Goal: Task Accomplishment & Management: Manage account settings

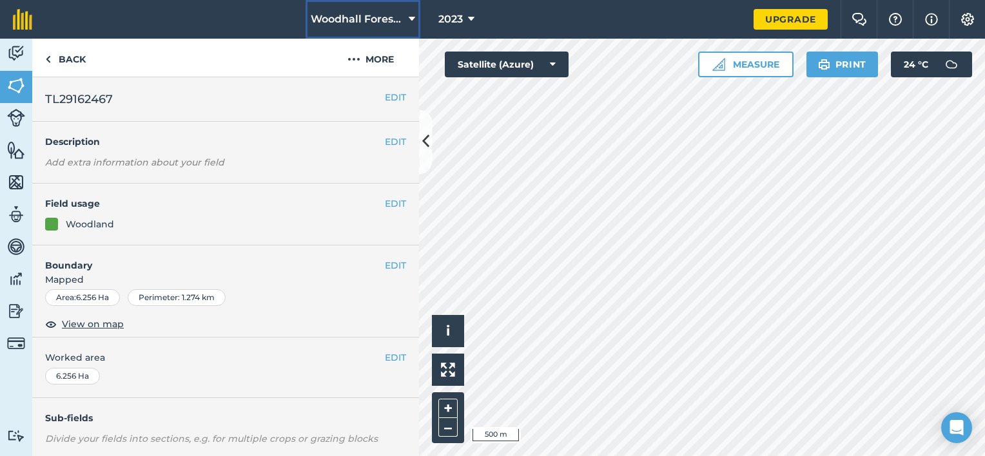
click at [413, 19] on icon at bounding box center [412, 19] width 6 height 15
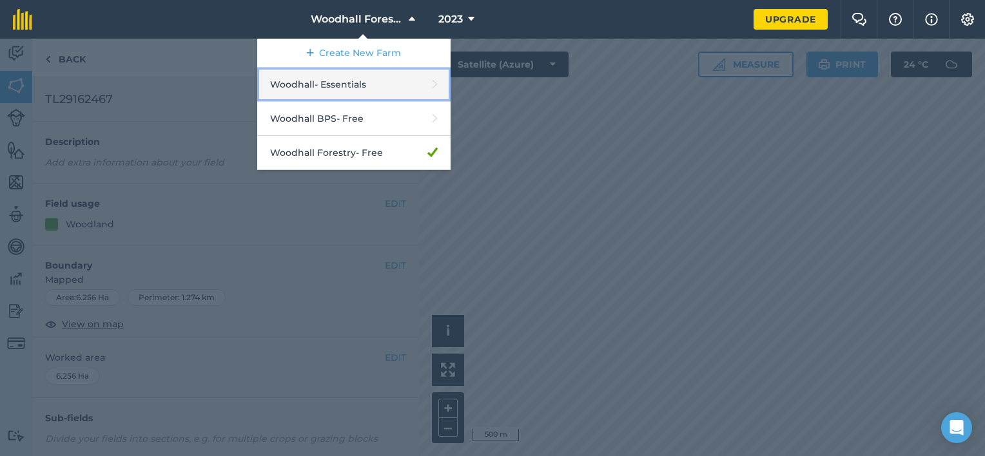
click at [361, 77] on link "Woodhall - Essentials" at bounding box center [353, 85] width 193 height 34
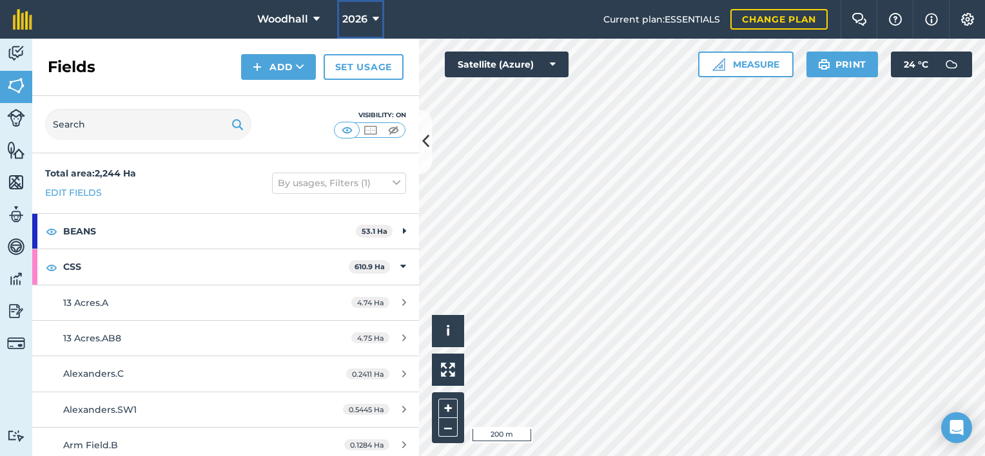
click at [356, 19] on span "2026" at bounding box center [354, 19] width 25 height 15
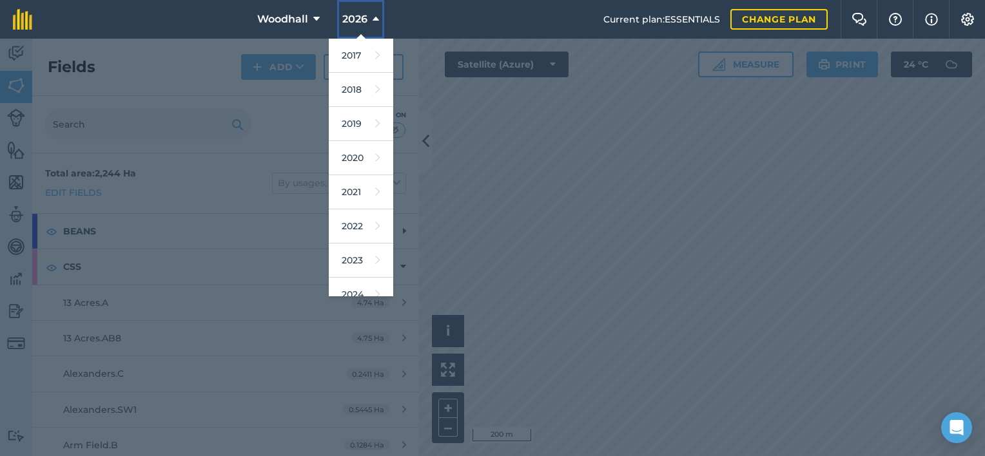
click at [366, 17] on button "2026" at bounding box center [360, 19] width 47 height 39
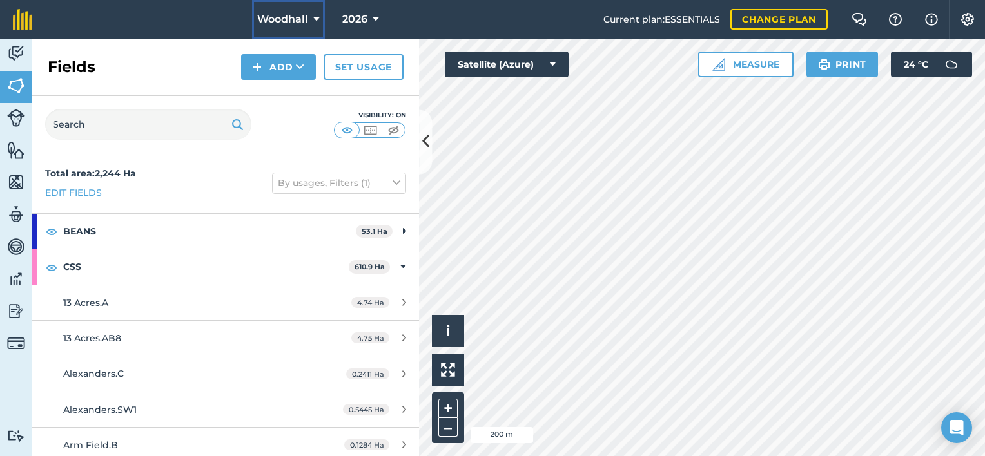
click at [304, 17] on span "Woodhall" at bounding box center [282, 19] width 51 height 15
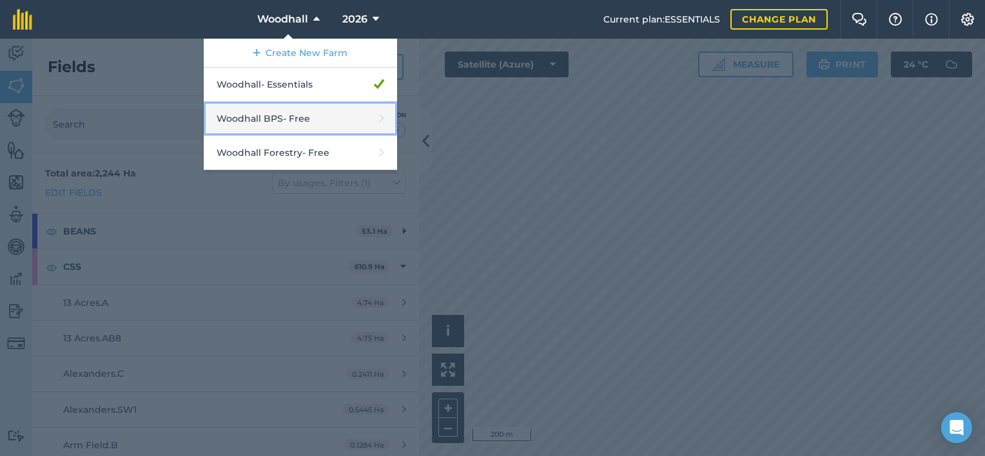
click at [315, 117] on link "Woodhall BPS - Free" at bounding box center [300, 119] width 193 height 34
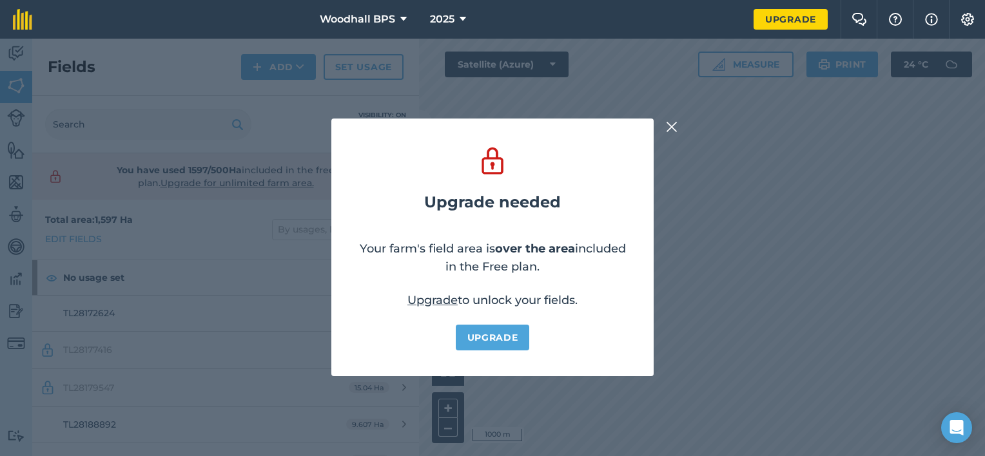
click at [674, 129] on img at bounding box center [672, 126] width 12 height 15
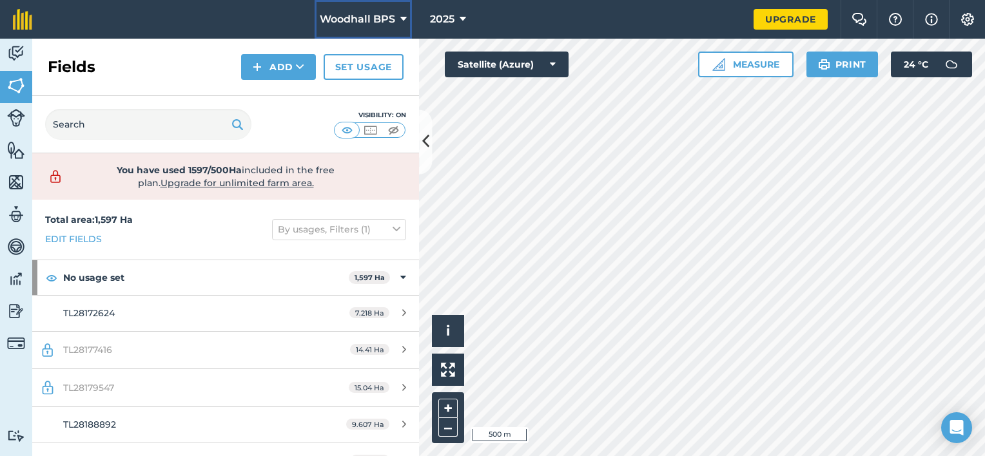
click at [404, 18] on icon at bounding box center [403, 19] width 6 height 15
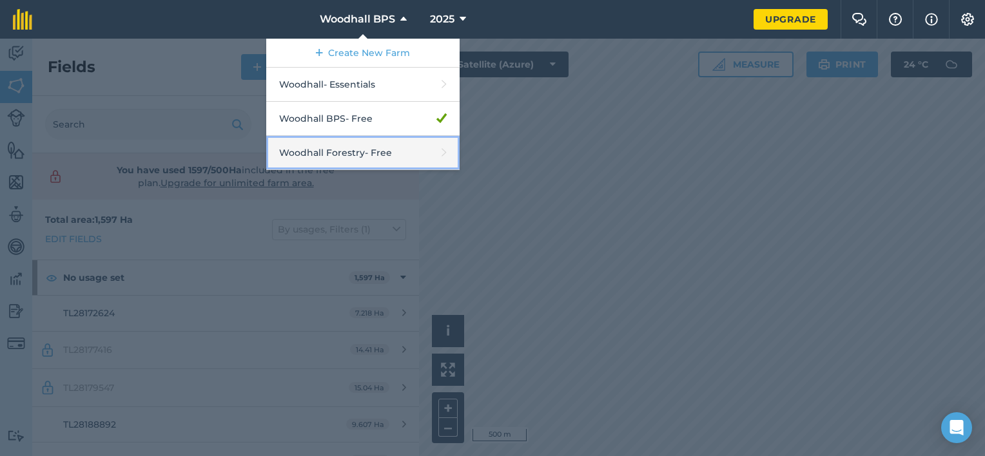
click at [402, 142] on link "Woodhall Forestry - Free" at bounding box center [362, 153] width 193 height 34
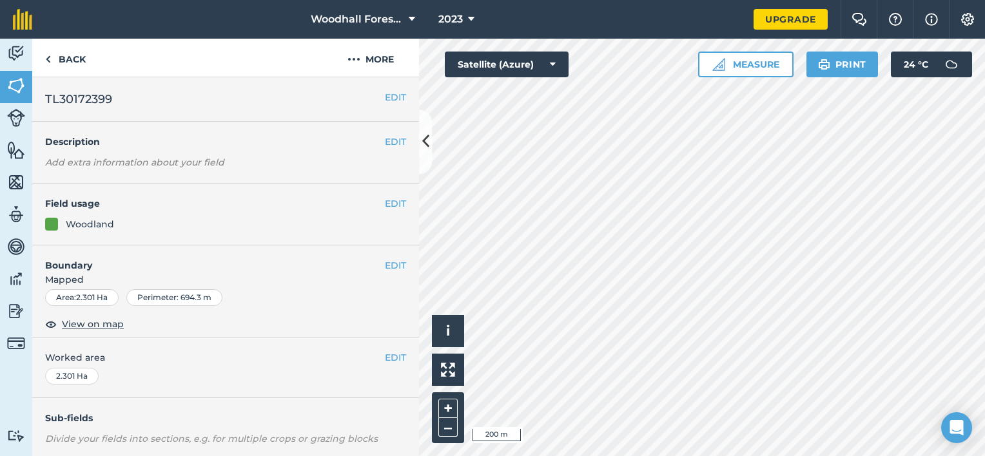
click at [106, 100] on span "TL30172399" at bounding box center [78, 99] width 67 height 18
click at [387, 97] on button "EDIT" at bounding box center [395, 97] width 21 height 14
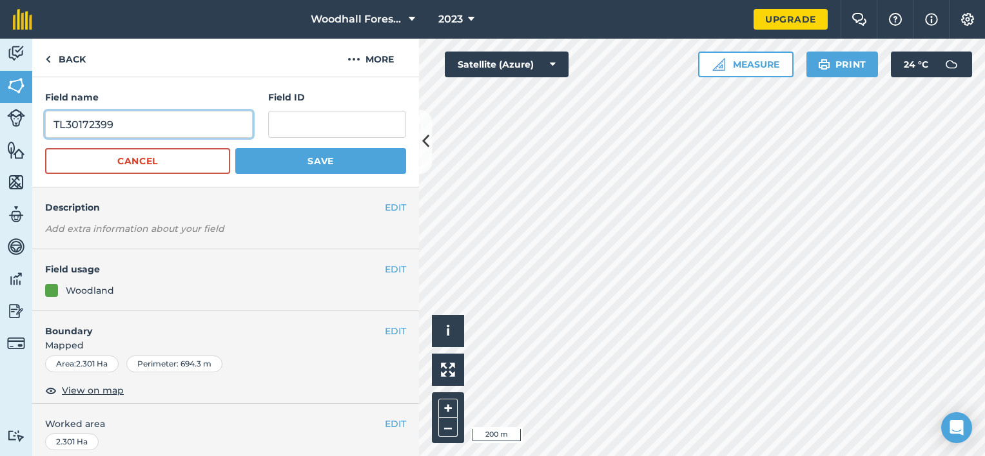
drag, startPoint x: 121, startPoint y: 125, endPoint x: 27, endPoint y: 126, distance: 94.1
click at [30, 126] on div "Activity Fields Livestock Features Maps Team Vehicles Data Reporting Billing Tu…" at bounding box center [492, 248] width 985 height 418
type input "Foxdells"
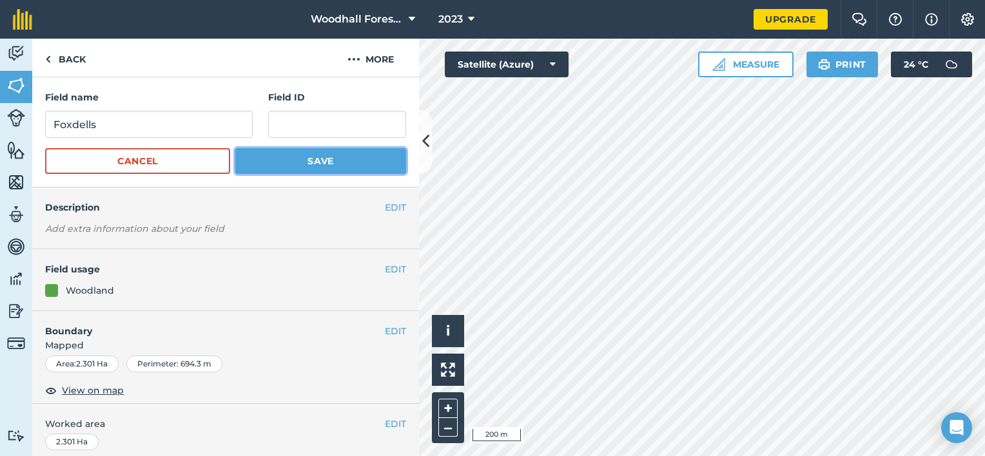
click at [332, 167] on button "Save" at bounding box center [320, 161] width 171 height 26
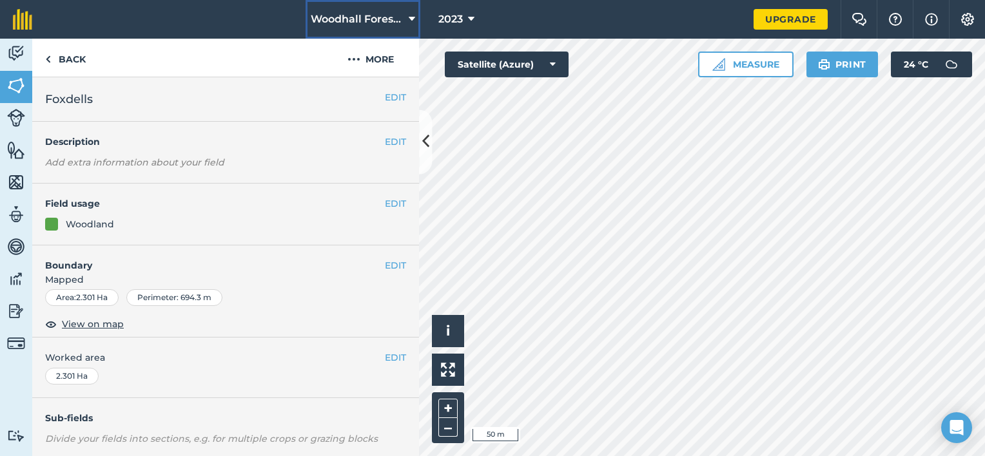
click at [384, 17] on span "Woodhall Forestry" at bounding box center [357, 19] width 93 height 15
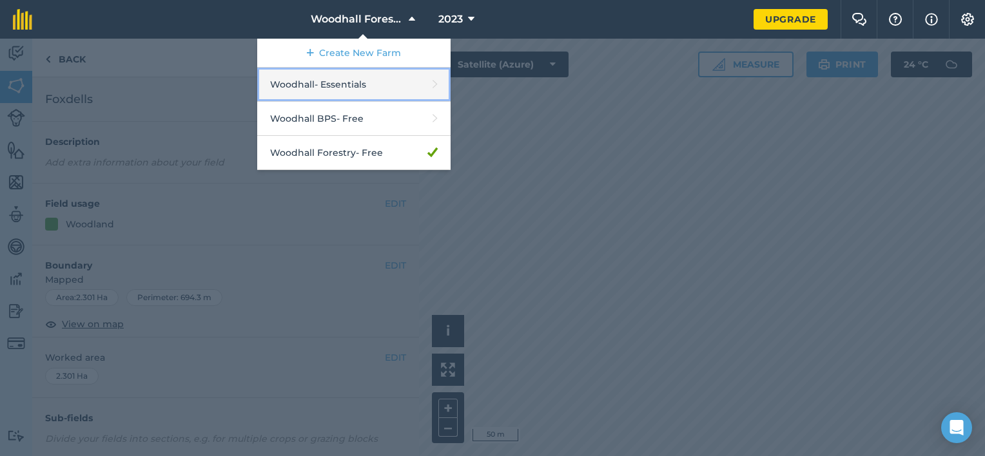
click at [389, 81] on link "Woodhall - Essentials" at bounding box center [353, 85] width 193 height 34
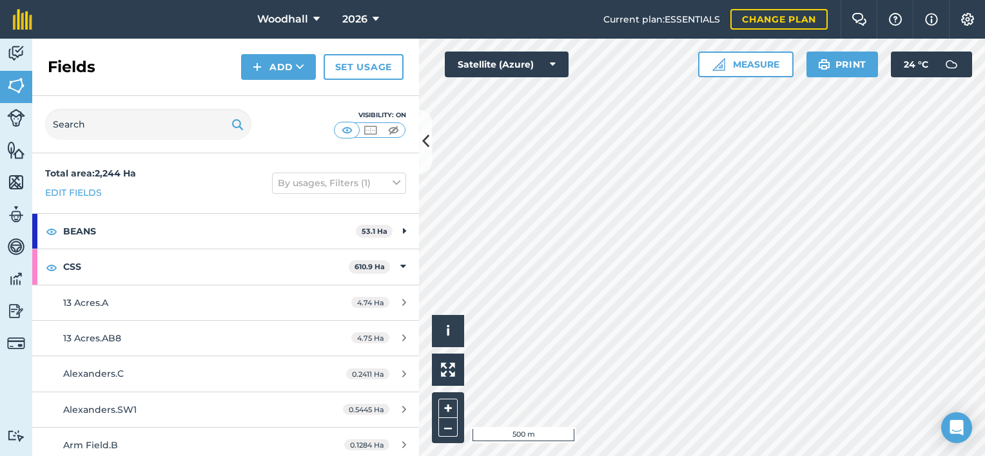
click at [727, 456] on html "Woodhall 2026 Current plan : ESSENTIALS Change plan Farm Chat Help Info Setting…" at bounding box center [492, 228] width 985 height 456
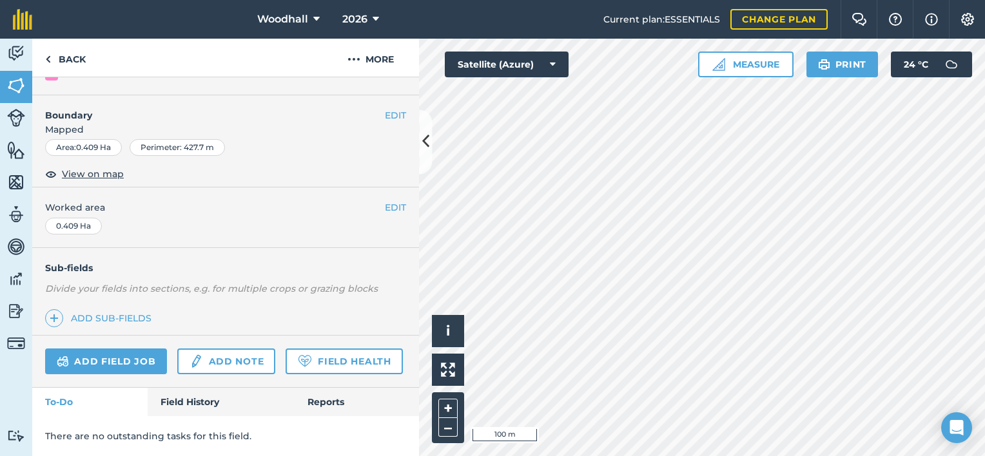
scroll to position [184, 0]
click at [190, 401] on link "Field History" at bounding box center [221, 402] width 146 height 28
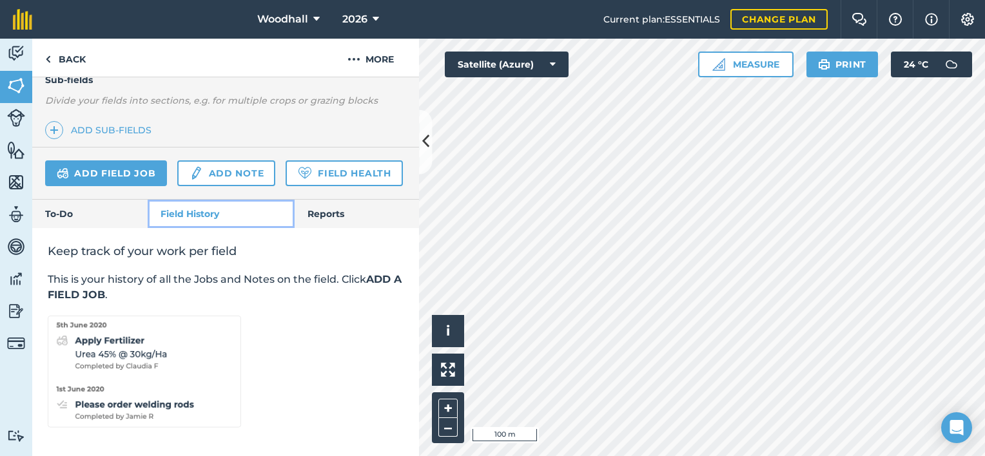
scroll to position [373, 0]
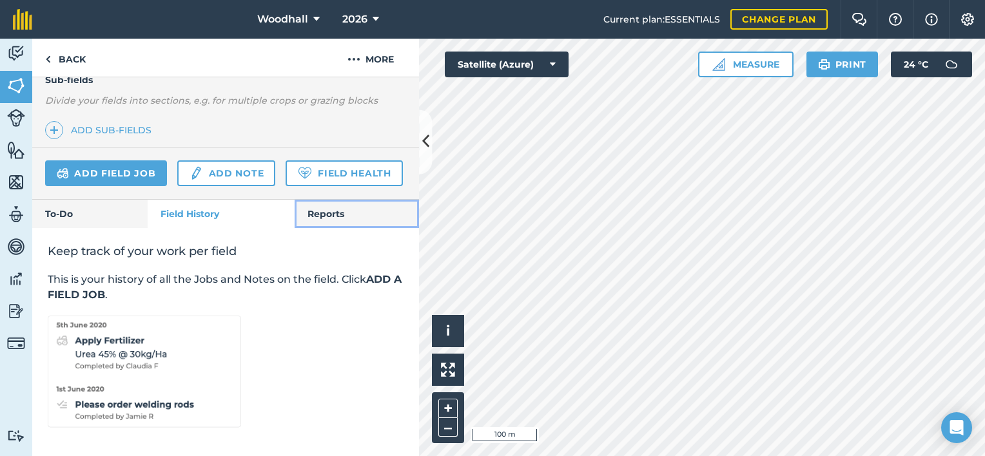
click at [317, 211] on link "Reports" at bounding box center [357, 214] width 124 height 28
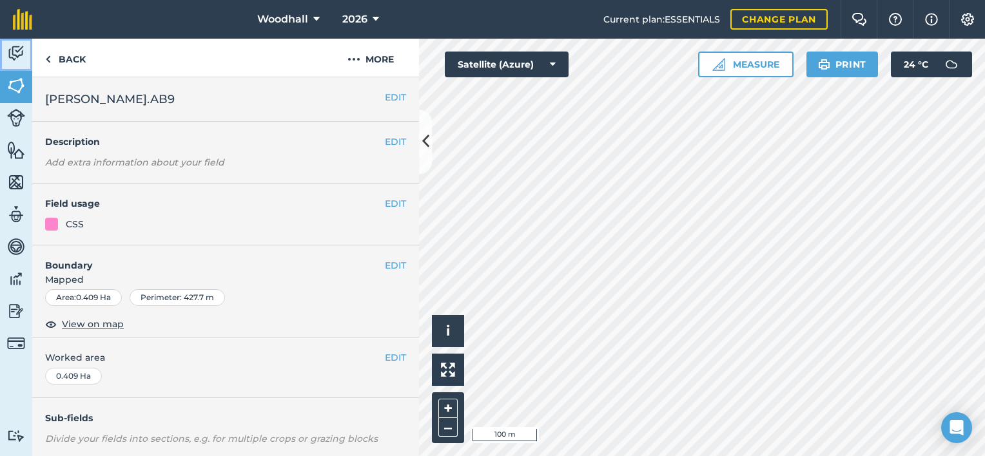
click at [18, 54] on img at bounding box center [16, 53] width 18 height 19
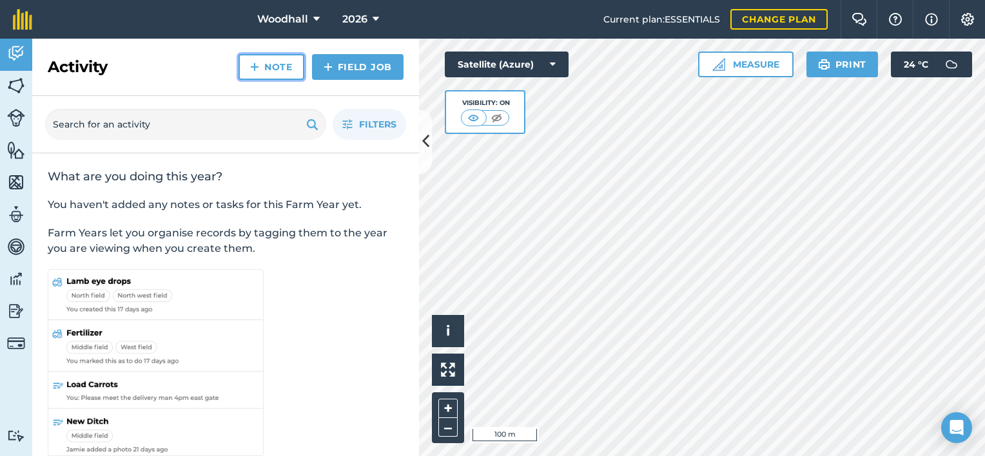
click at [264, 59] on link "Note" at bounding box center [272, 67] width 66 height 26
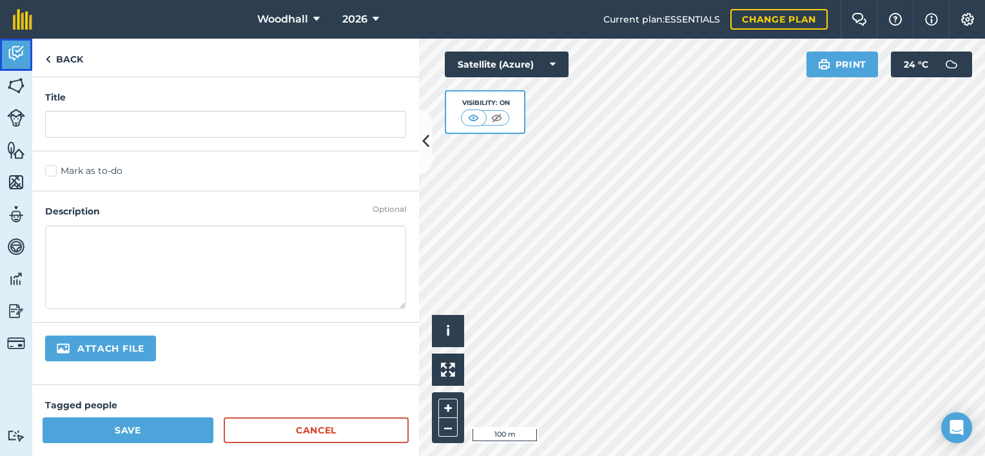
click at [14, 58] on img at bounding box center [16, 53] width 18 height 19
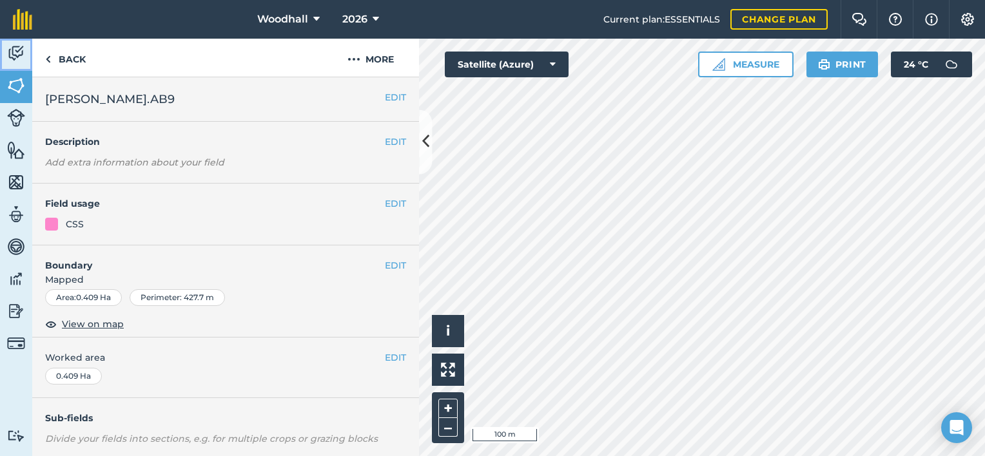
click at [8, 55] on img at bounding box center [16, 53] width 18 height 19
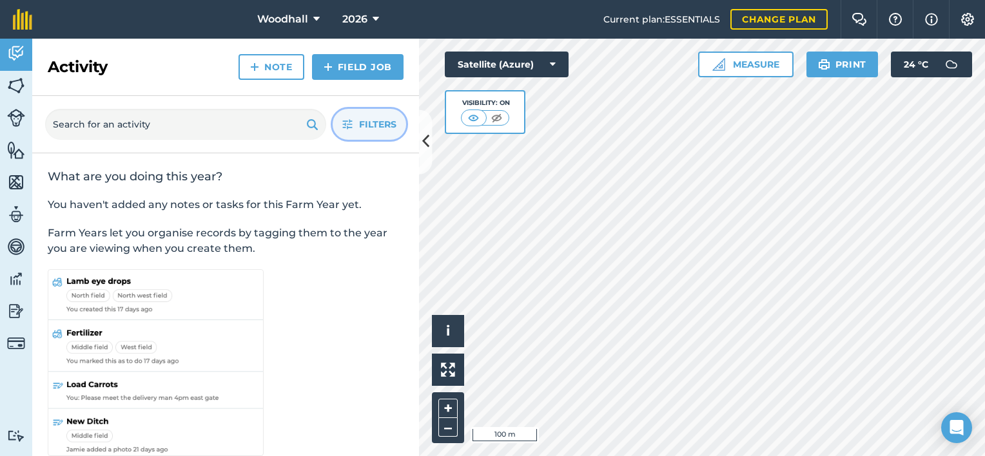
click at [373, 128] on span "Filters" at bounding box center [377, 124] width 37 height 14
click at [366, 124] on span "Filters" at bounding box center [377, 124] width 37 height 14
click at [308, 20] on button "Woodhall" at bounding box center [288, 19] width 73 height 39
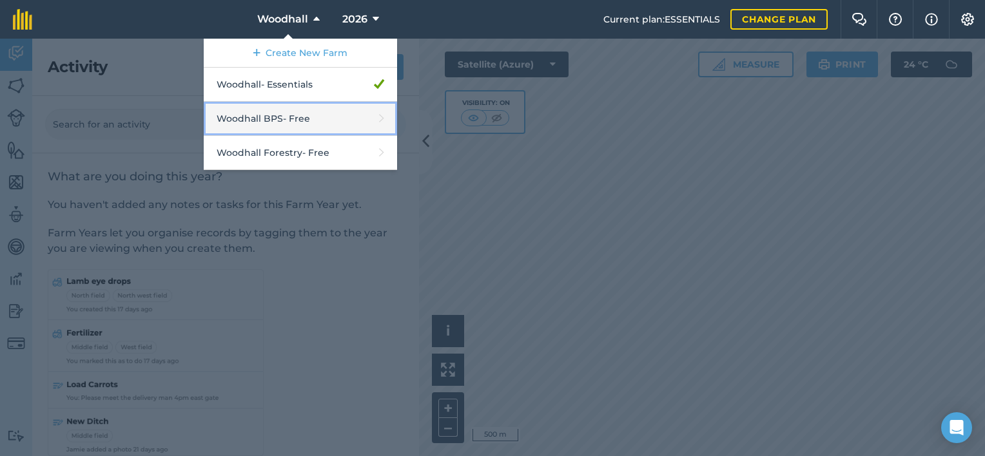
click at [351, 122] on link "Woodhall BPS - Free" at bounding box center [300, 119] width 193 height 34
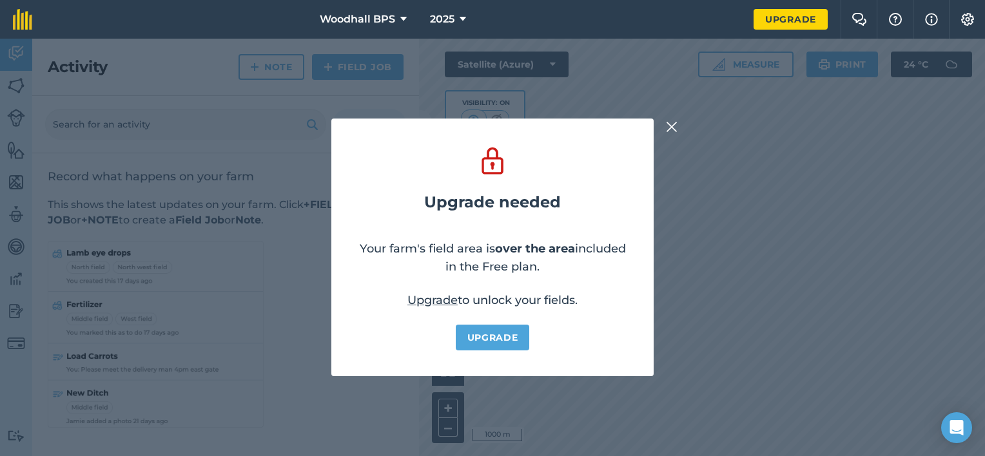
click at [676, 124] on img at bounding box center [672, 126] width 12 height 15
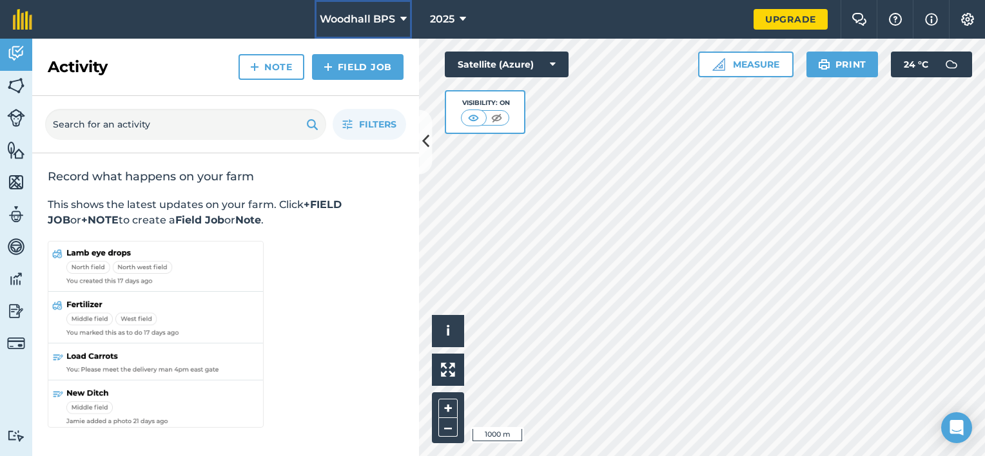
click at [387, 23] on span "Woodhall BPS" at bounding box center [357, 19] width 75 height 15
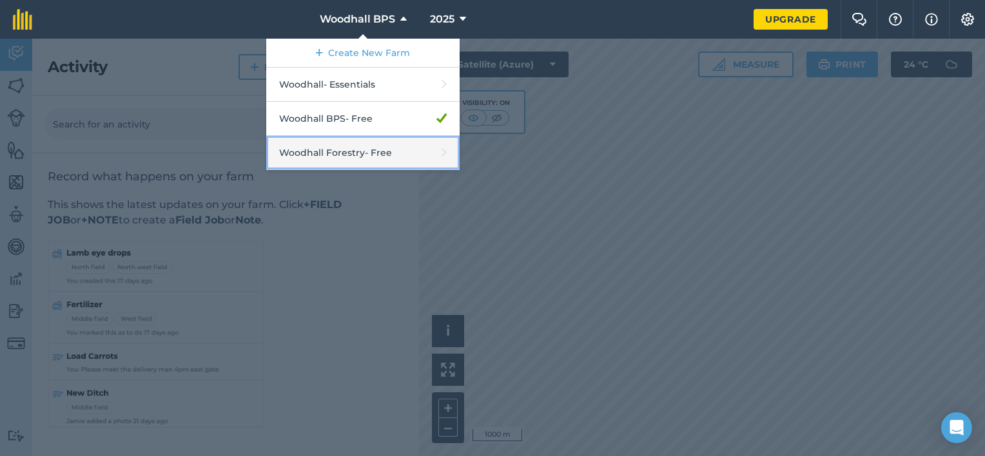
click at [368, 160] on link "Woodhall Forestry - Free" at bounding box center [362, 153] width 193 height 34
